Goal: Find specific page/section: Find specific page/section

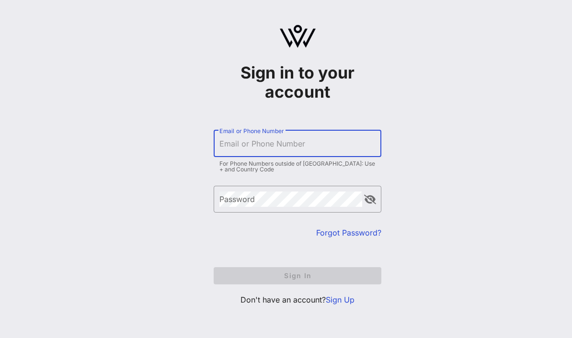
type input "[EMAIL_ADDRESS][DOMAIN_NAME]"
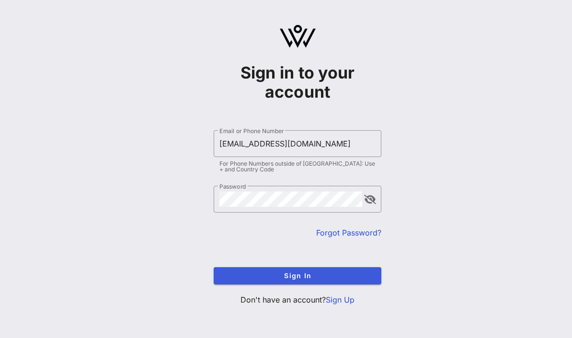
click at [325, 279] on span "Sign In" at bounding box center [297, 275] width 152 height 8
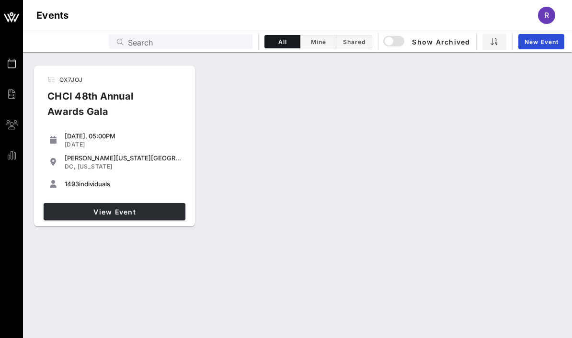
click at [147, 212] on span "View Event" at bounding box center [114, 212] width 134 height 8
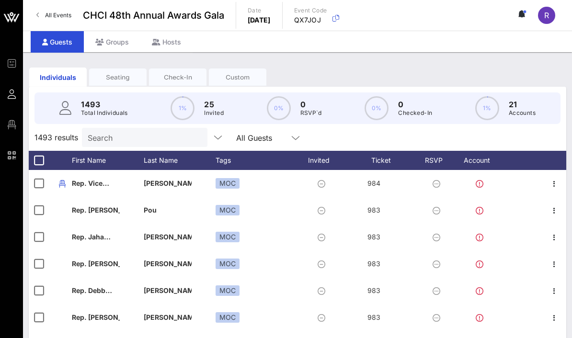
click at [109, 81] on div "Seating" at bounding box center [117, 77] width 57 height 9
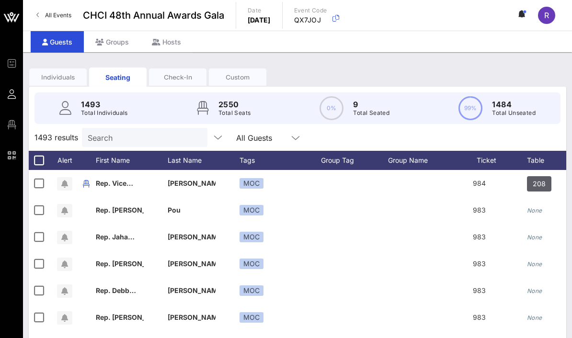
click at [60, 74] on div "Individuals" at bounding box center [57, 77] width 57 height 9
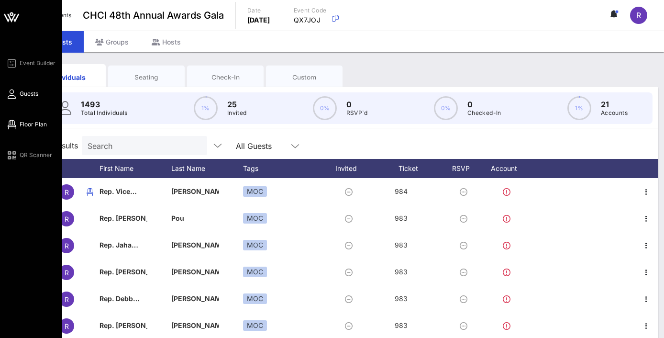
click at [43, 123] on span "Floor Plan" at bounding box center [33, 124] width 27 height 9
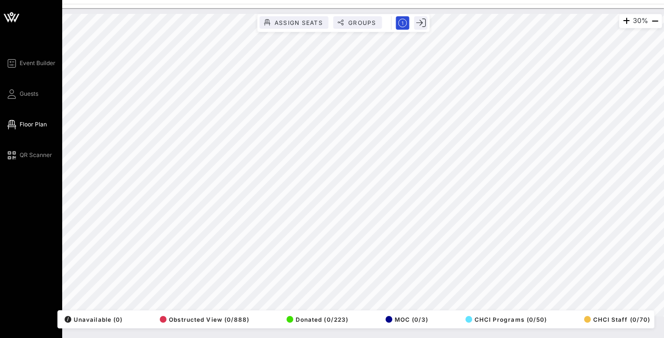
click at [26, 260] on div "Event Builder Guests Floor Plan QR Scanner" at bounding box center [31, 169] width 62 height 338
click at [9, 265] on div "Event Builder Guests Floor Plan QR Scanner" at bounding box center [31, 169] width 62 height 338
